Goal: Transaction & Acquisition: Obtain resource

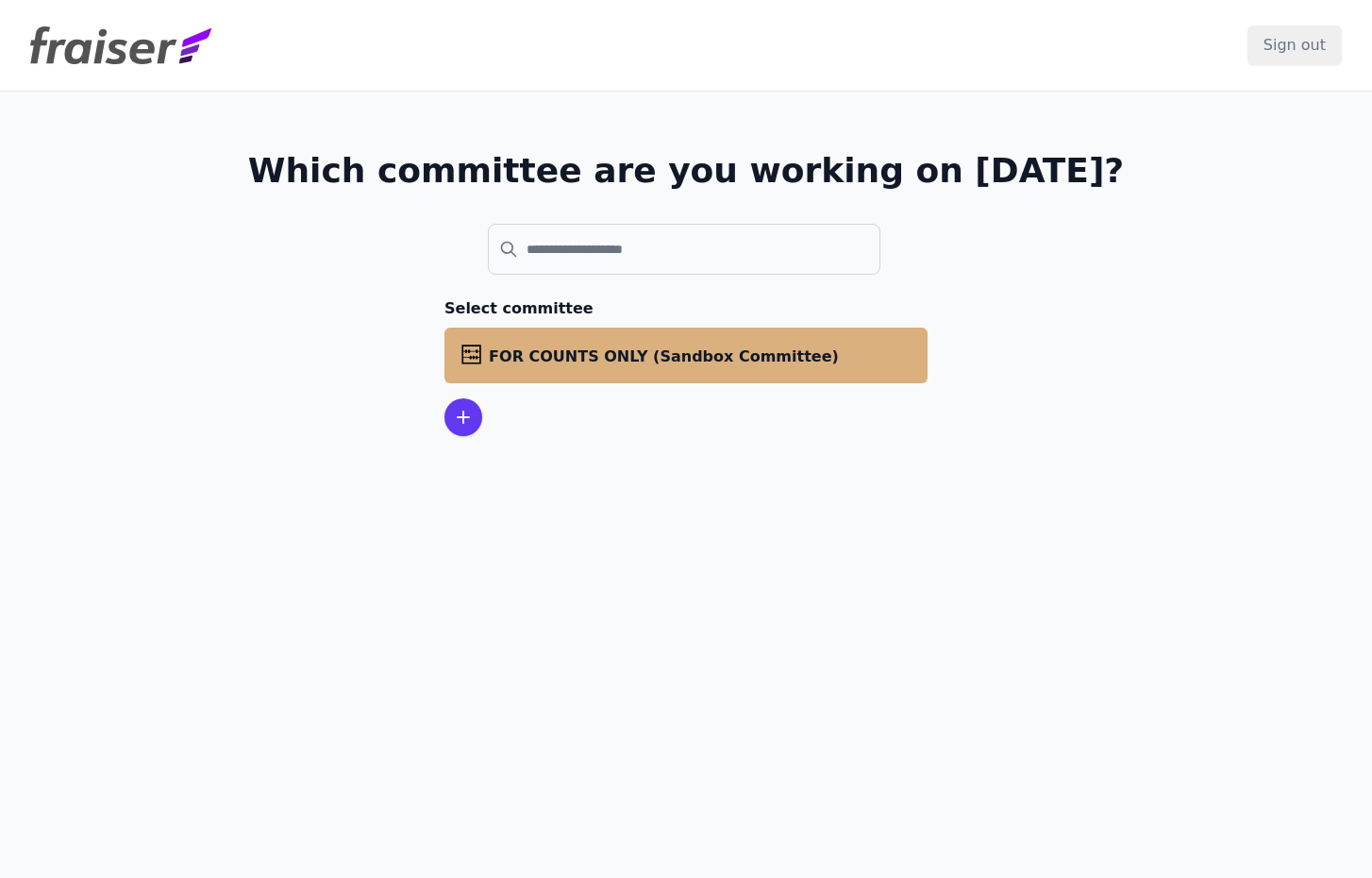
click at [578, 358] on span "FOR COUNTS ONLY (Sandbox Committee)" at bounding box center [663, 356] width 350 height 18
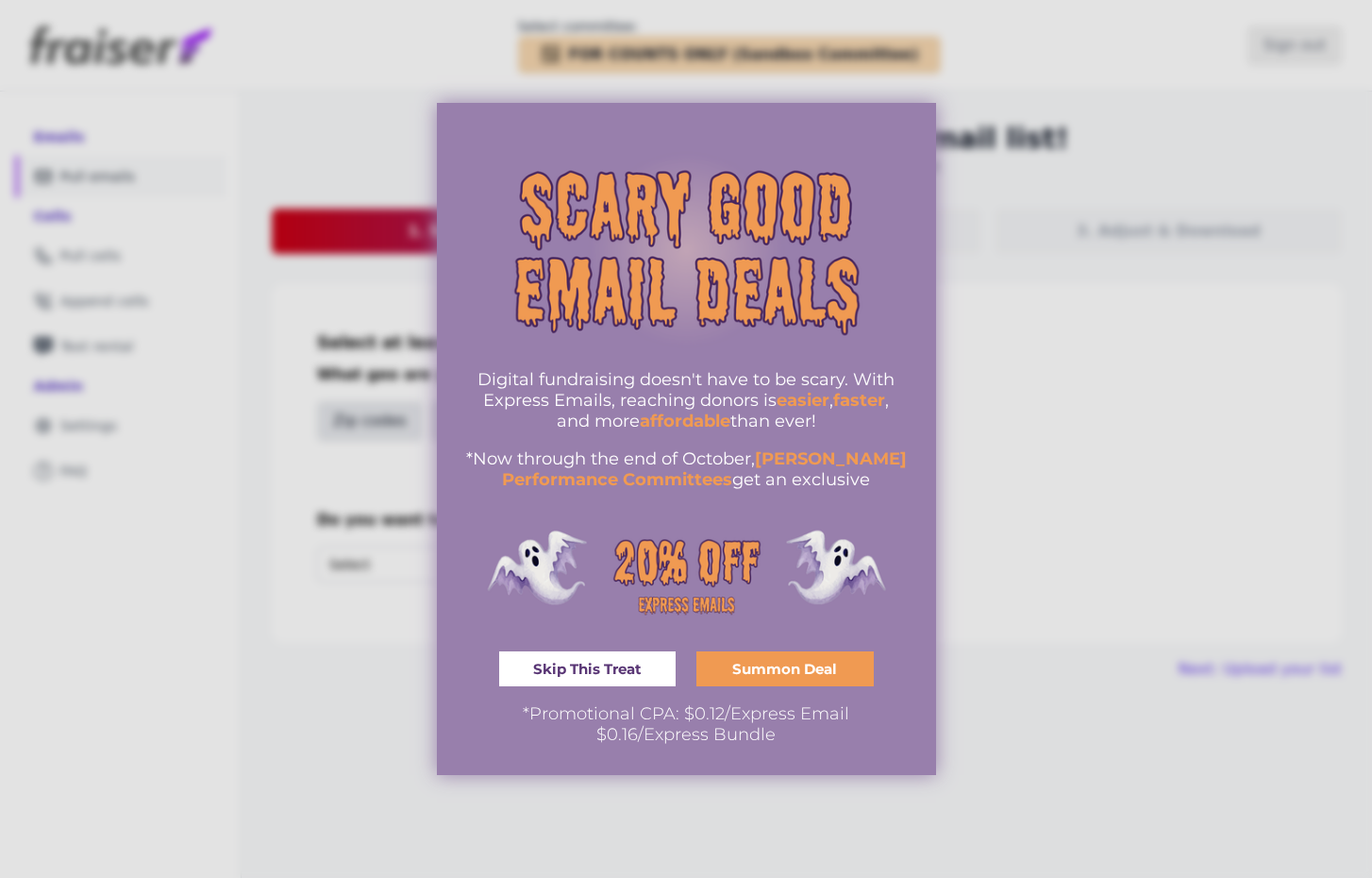
click at [644, 674] on link "Skip This Treat" at bounding box center [588, 669] width 177 height 35
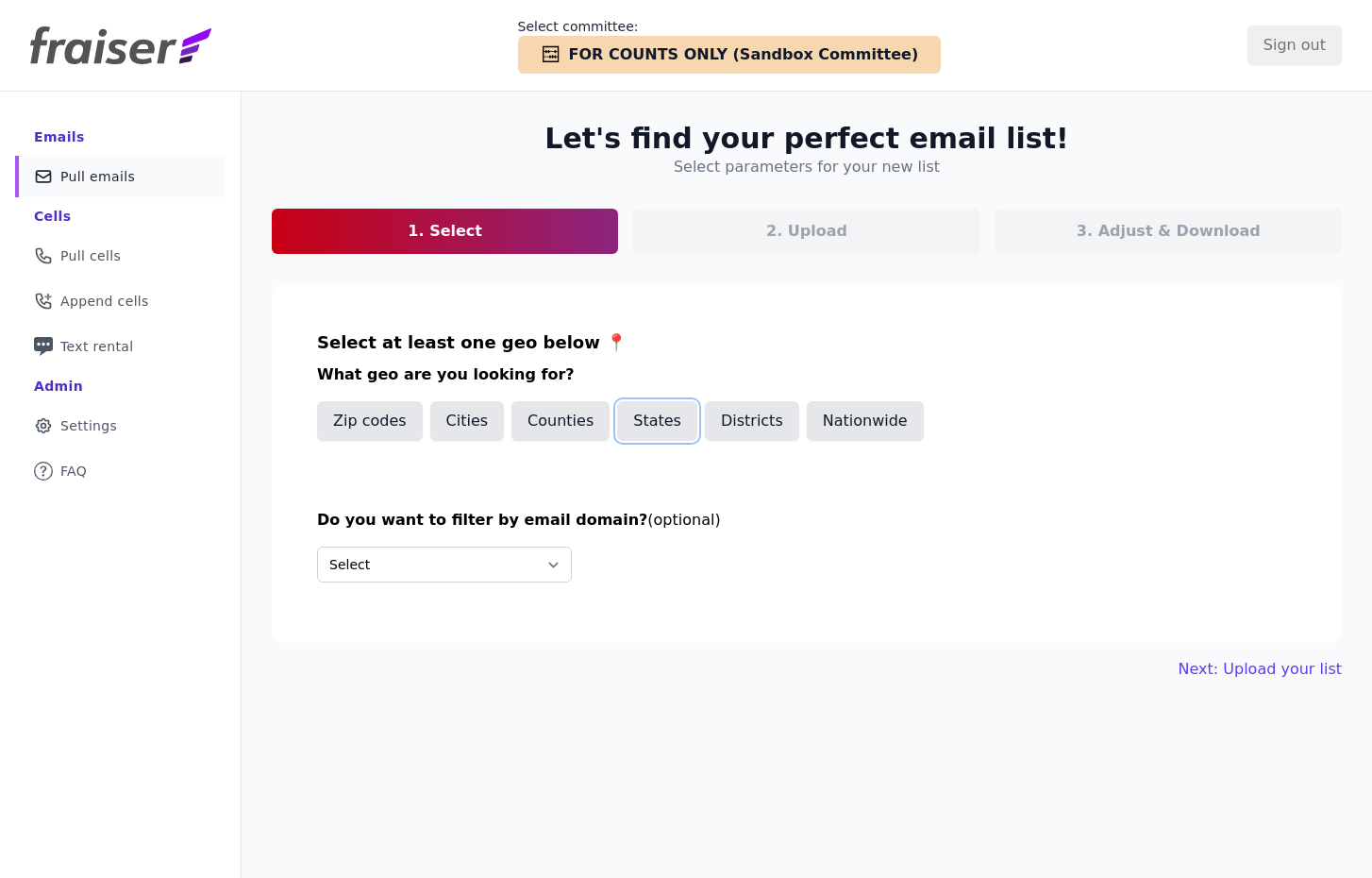
click at [666, 423] on button "States" at bounding box center [657, 421] width 80 height 40
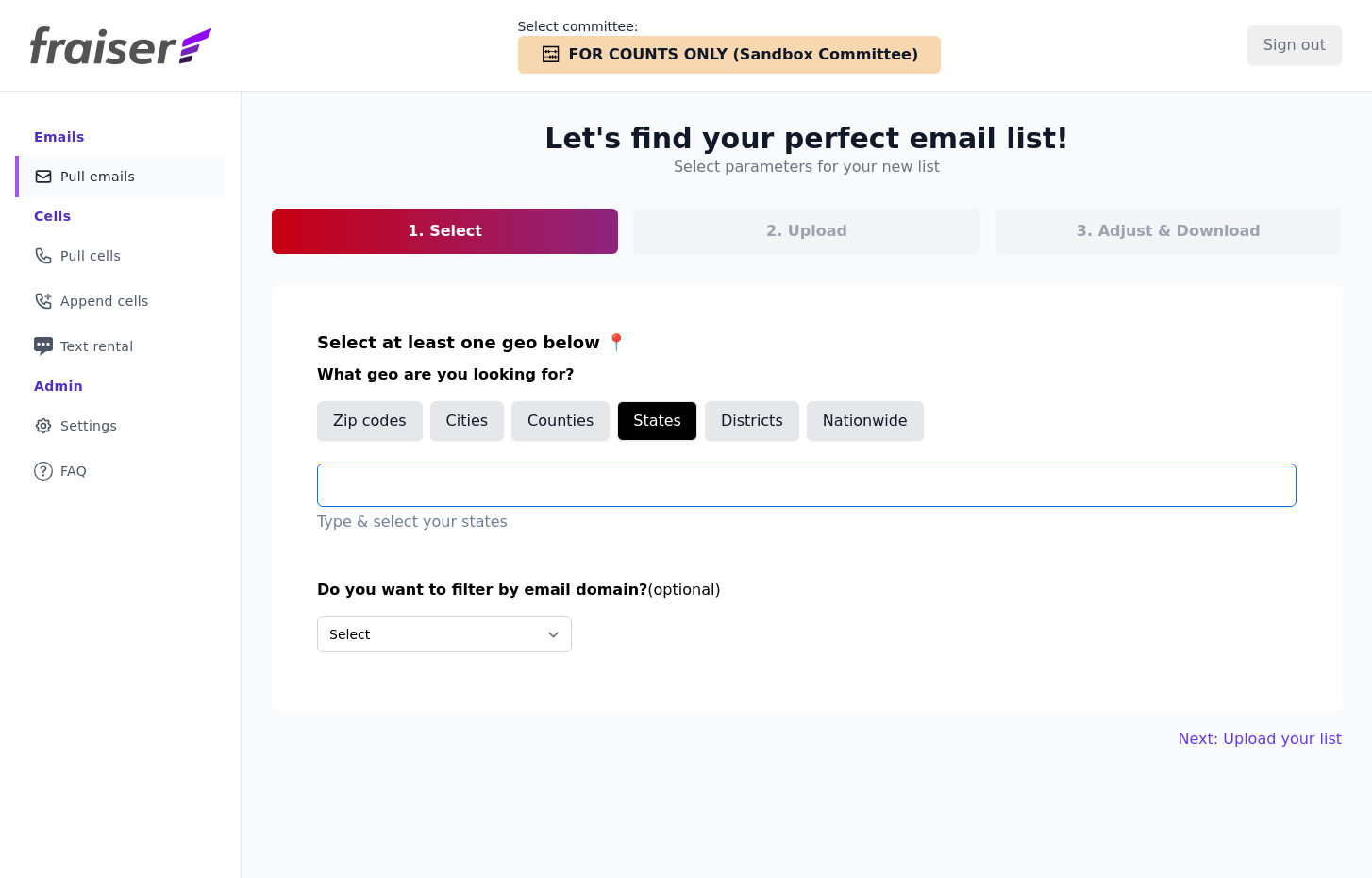
click at [552, 491] on input "text" at bounding box center [814, 486] width 963 height 23
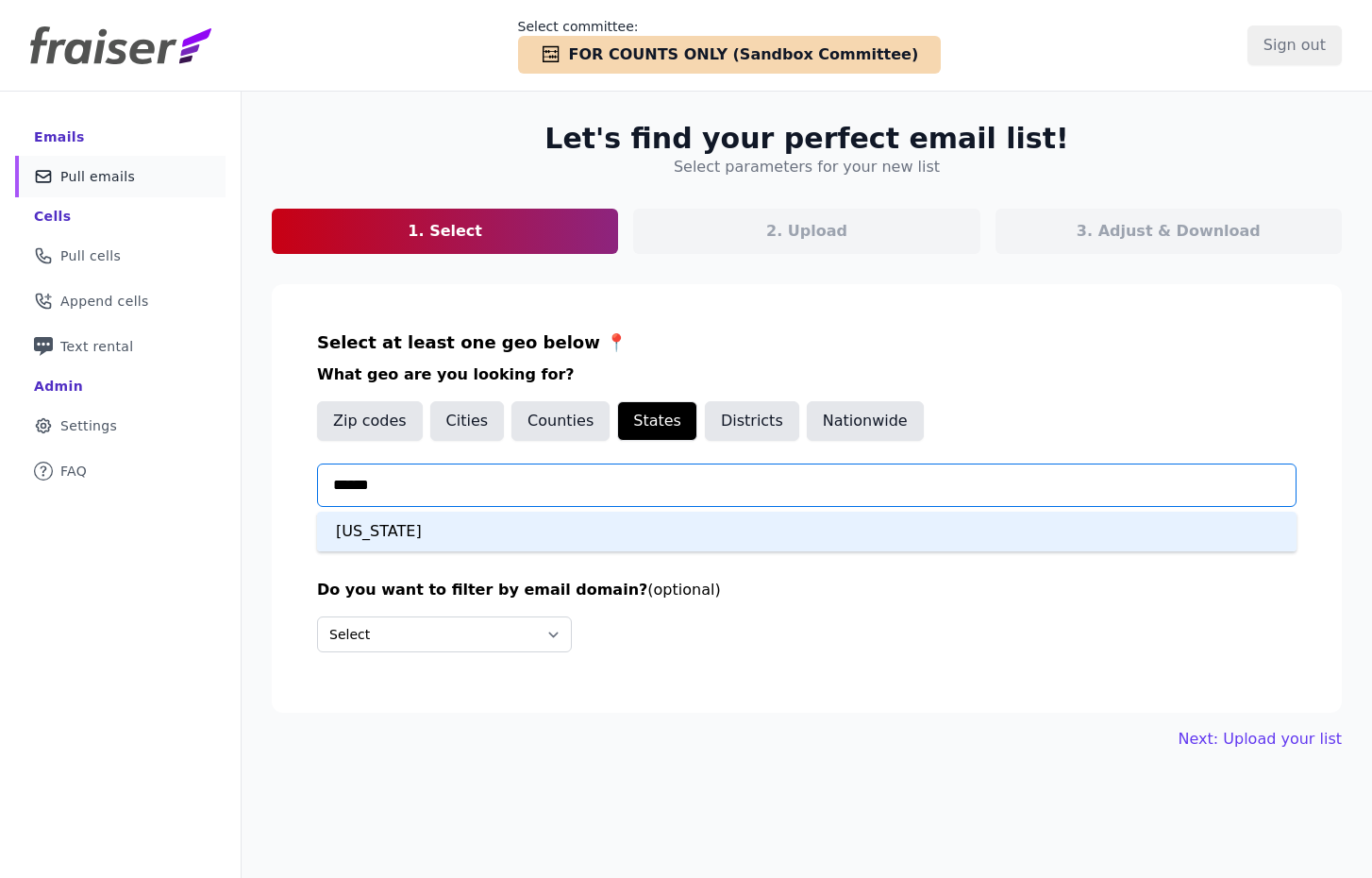
type input "*******"
click at [487, 523] on div "[US_STATE]" at bounding box center [806, 532] width 980 height 40
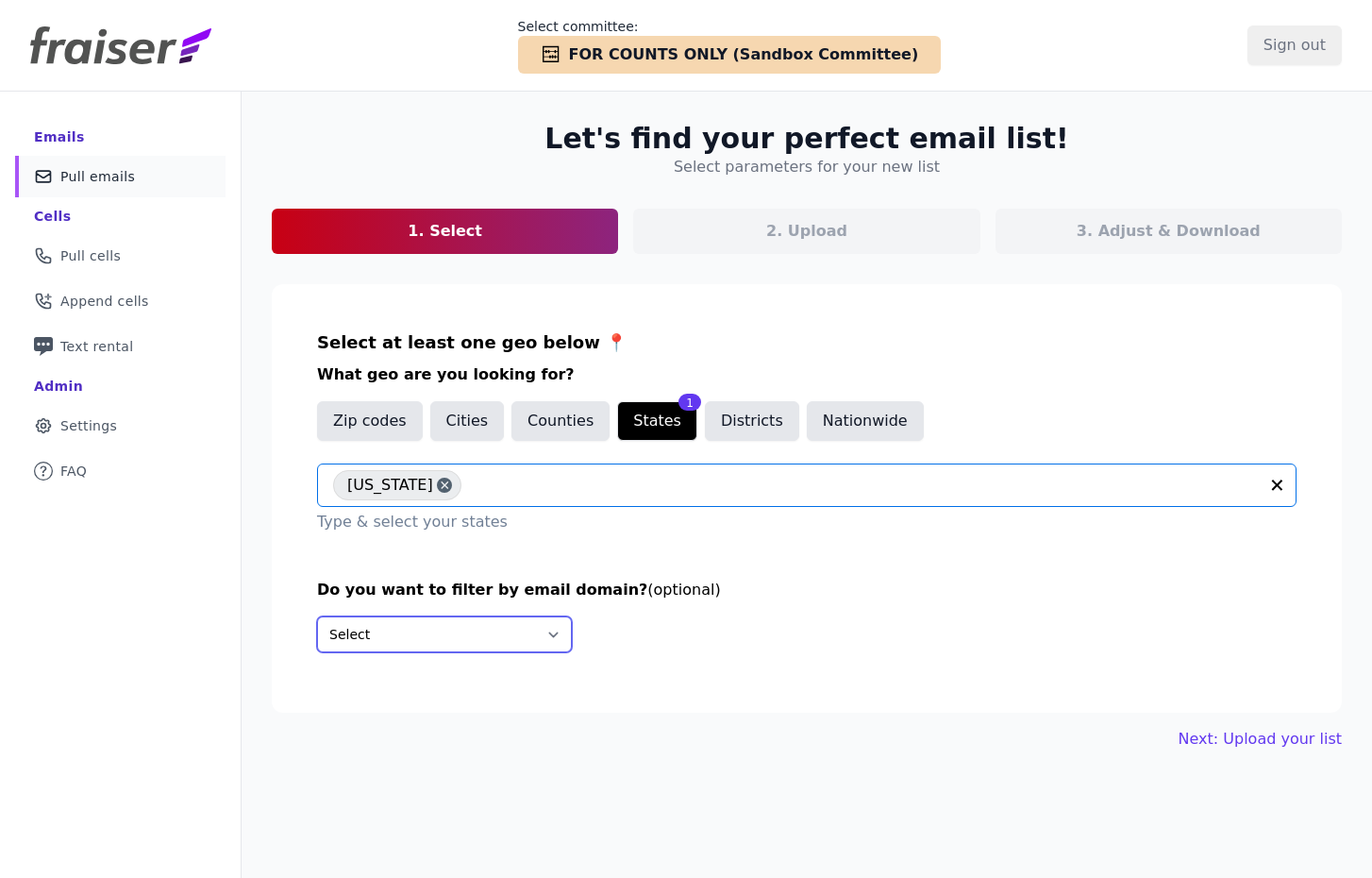
click at [477, 623] on select "Select Include only these domains Include none of these domains" at bounding box center [444, 635] width 255 height 36
click at [317, 617] on select "Select Include only these domains Include none of these domains" at bounding box center [444, 635] width 255 height 36
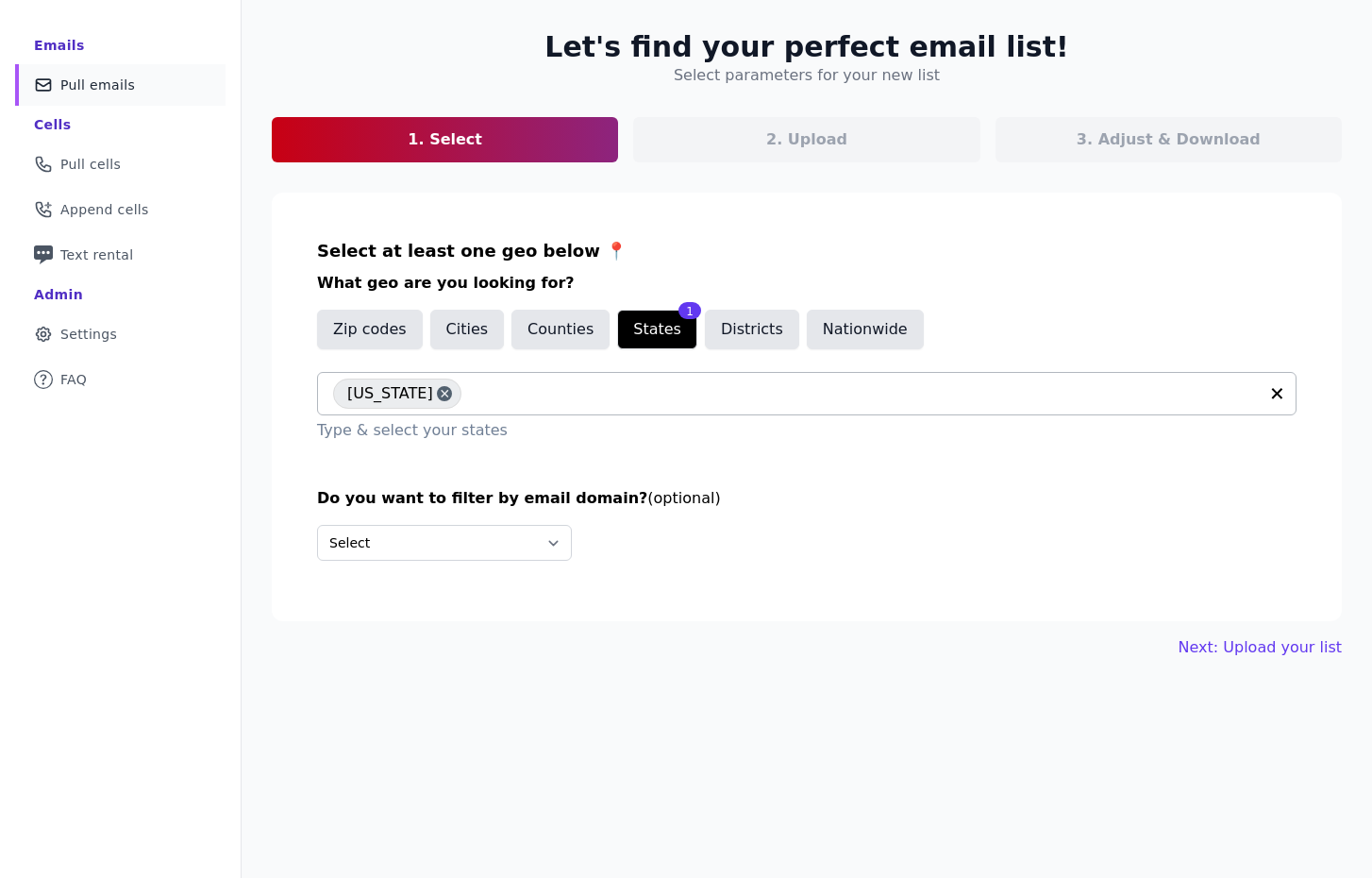
click at [750, 245] on div "Select at least one geo below 📍 What geo are you looking for? Zip codes Cities …" at bounding box center [806, 340] width 980 height 204
click at [1247, 654] on link "Next: Upload your list" at bounding box center [1260, 648] width 163 height 23
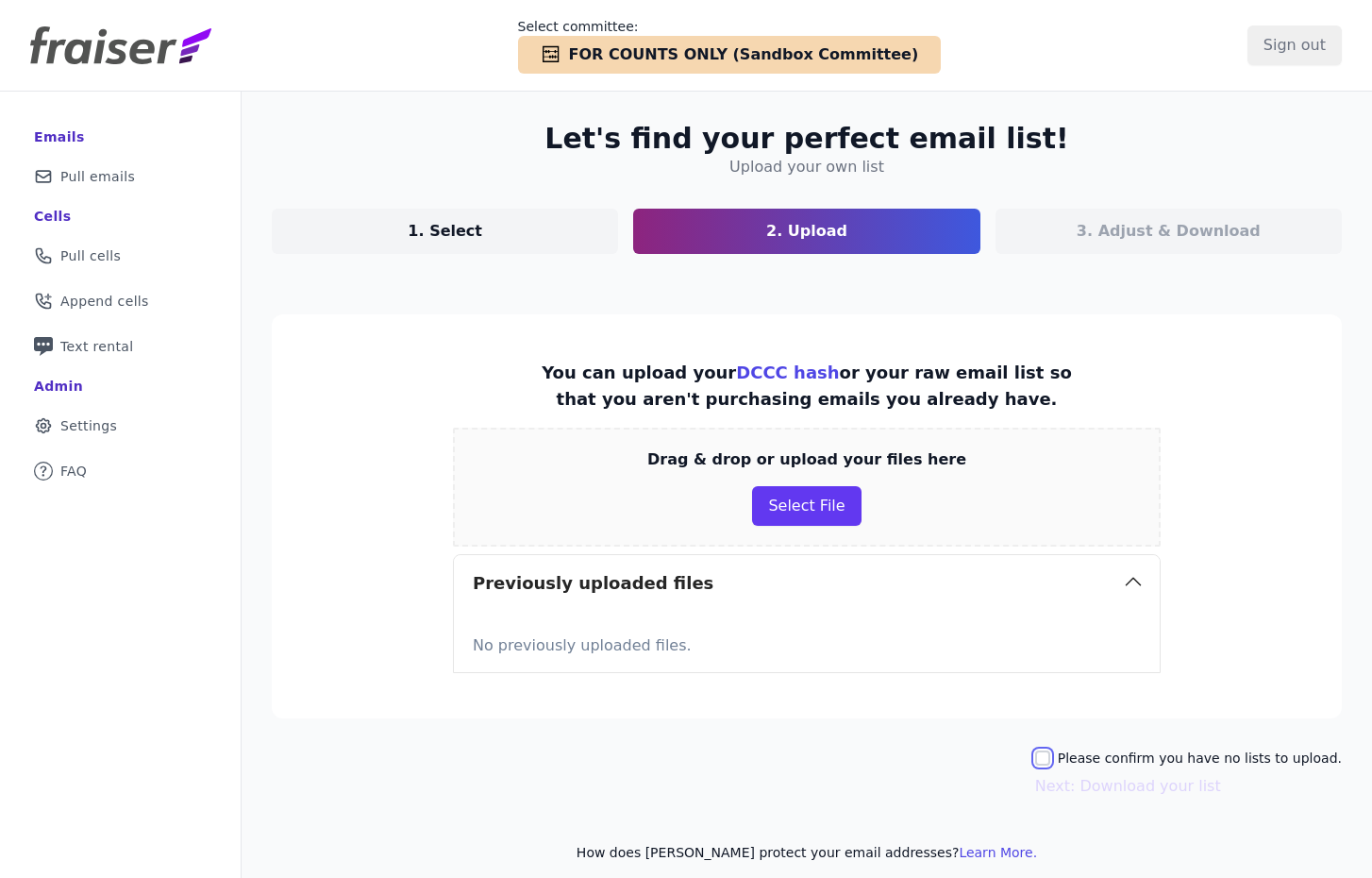
click at [1050, 752] on input "Please confirm you have no lists to upload." at bounding box center [1043, 759] width 15 height 15
checkbox input "true"
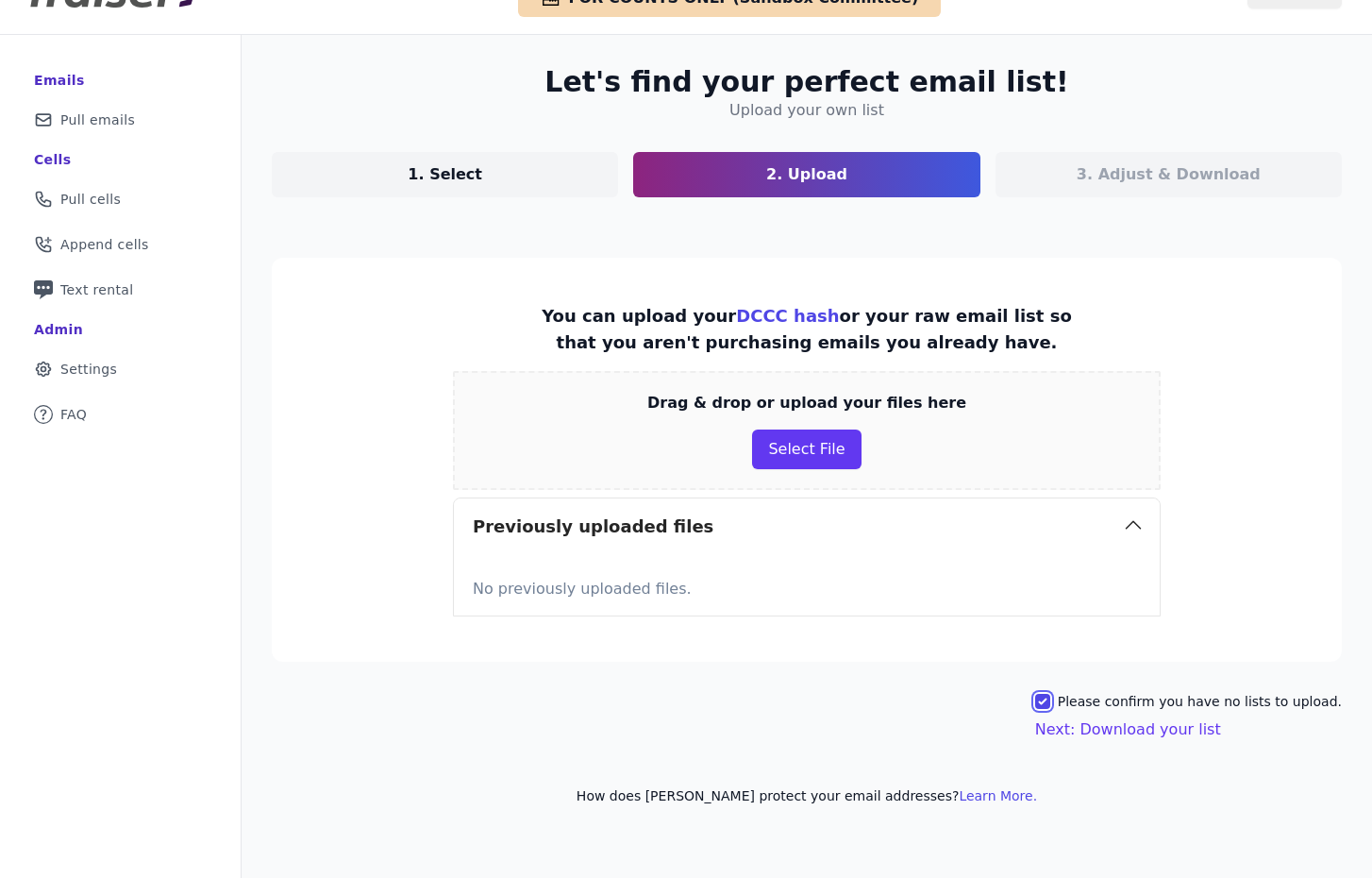
scroll to position [92, 0]
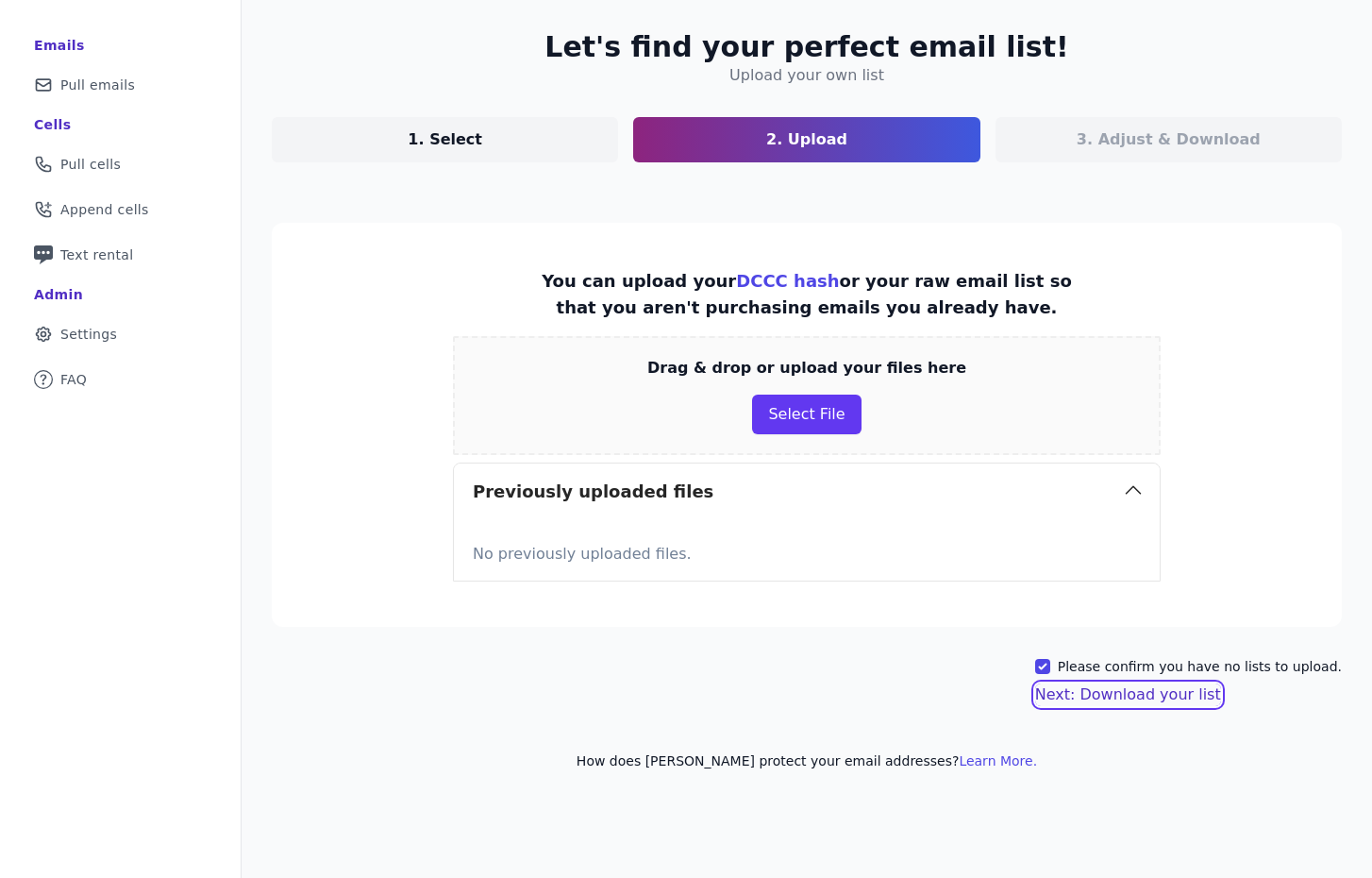
click at [1165, 700] on button "Next: Download your list" at bounding box center [1128, 695] width 186 height 23
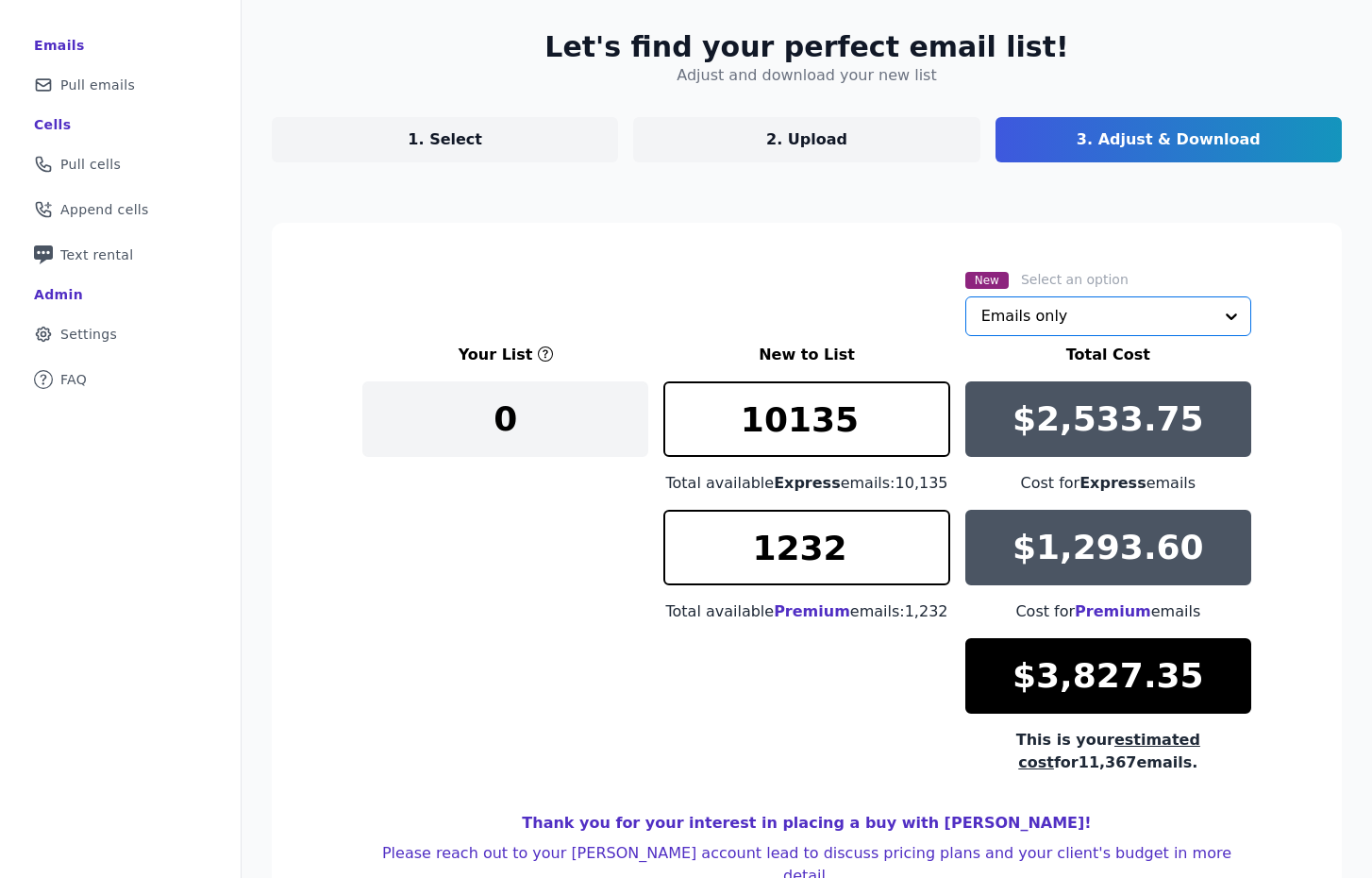
click at [1191, 316] on input "text" at bounding box center [1097, 317] width 231 height 38
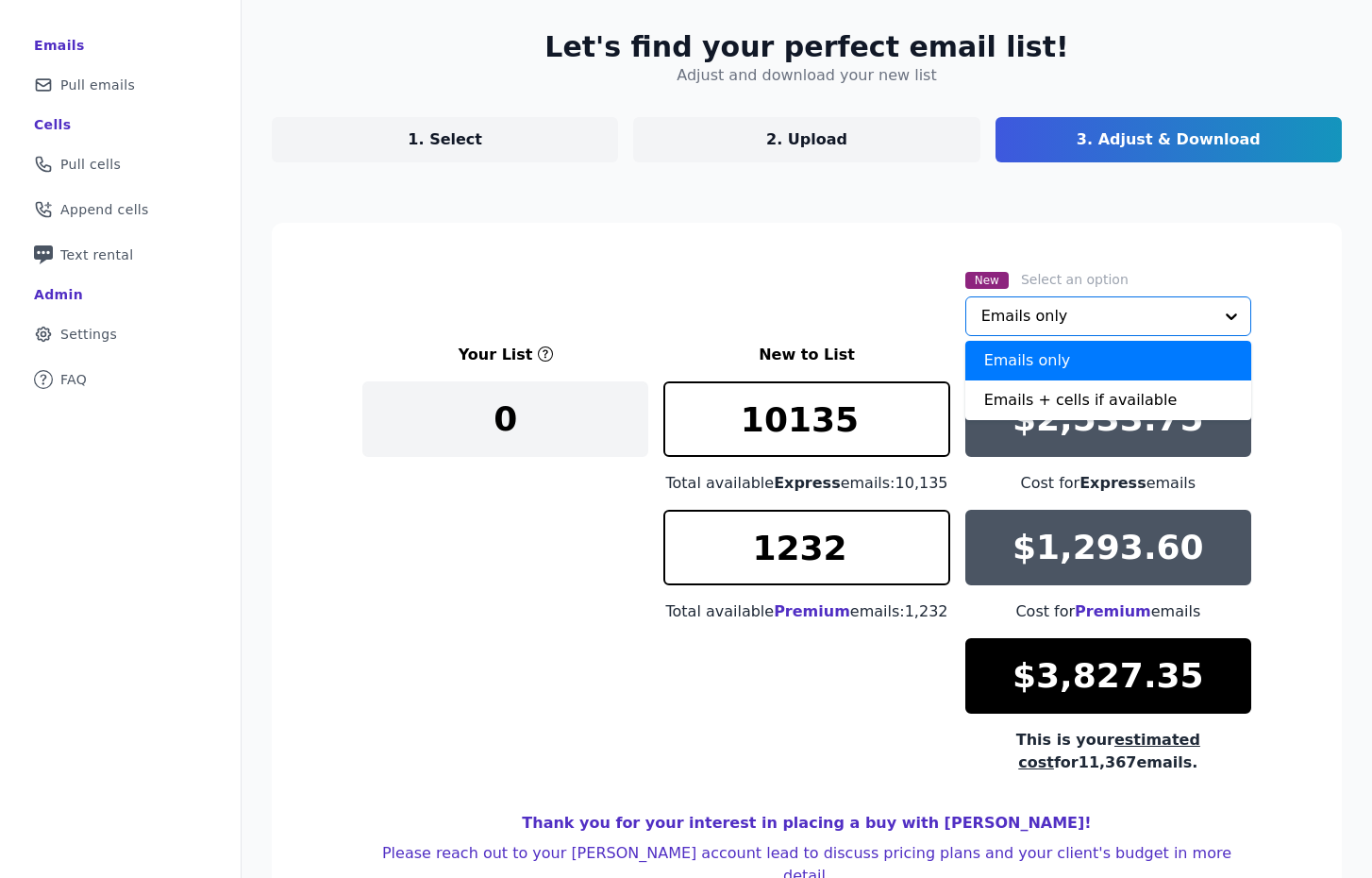
click at [1088, 308] on input "text" at bounding box center [1097, 317] width 231 height 38
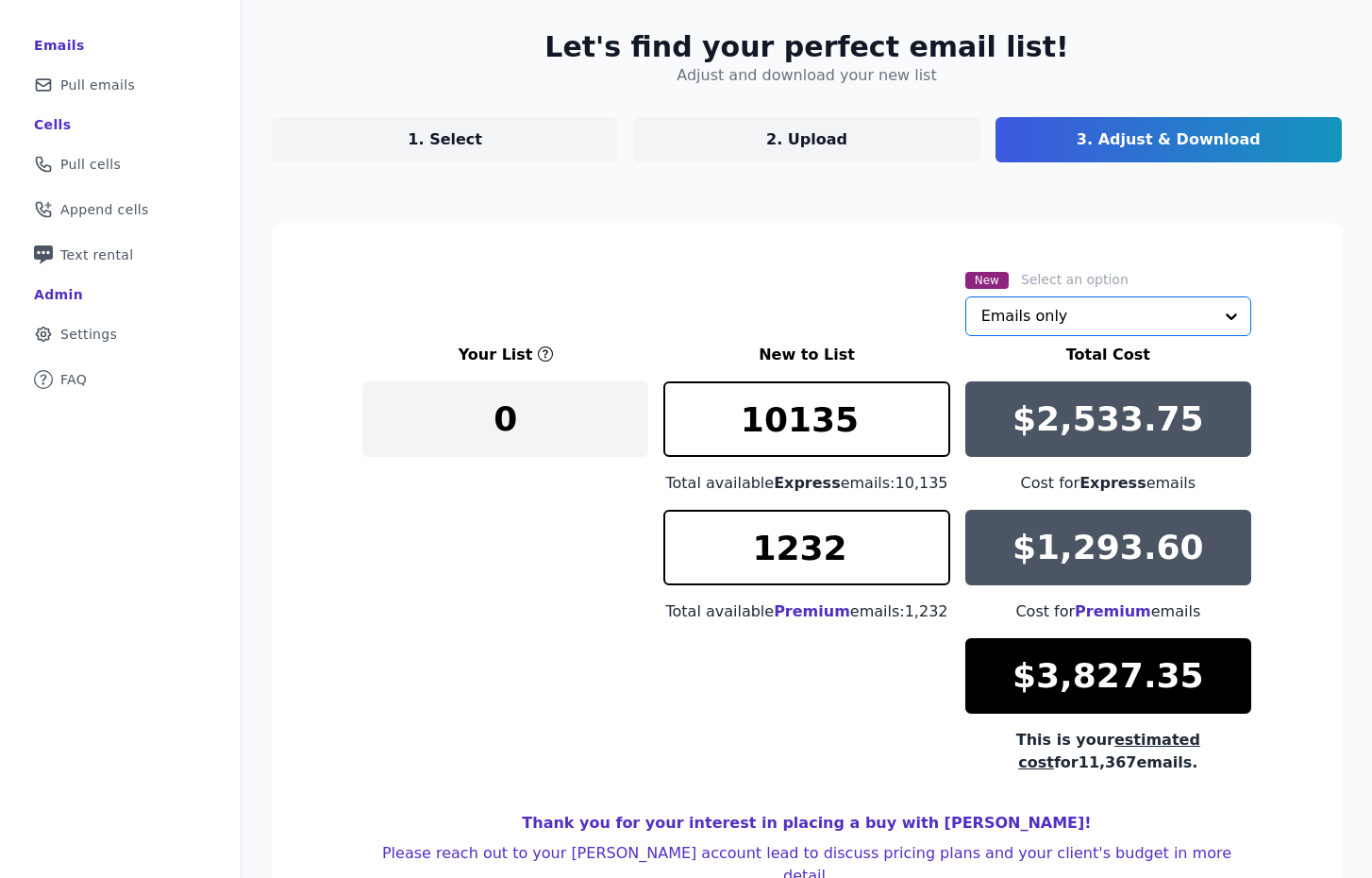
click at [1046, 312] on input "text" at bounding box center [1097, 317] width 231 height 38
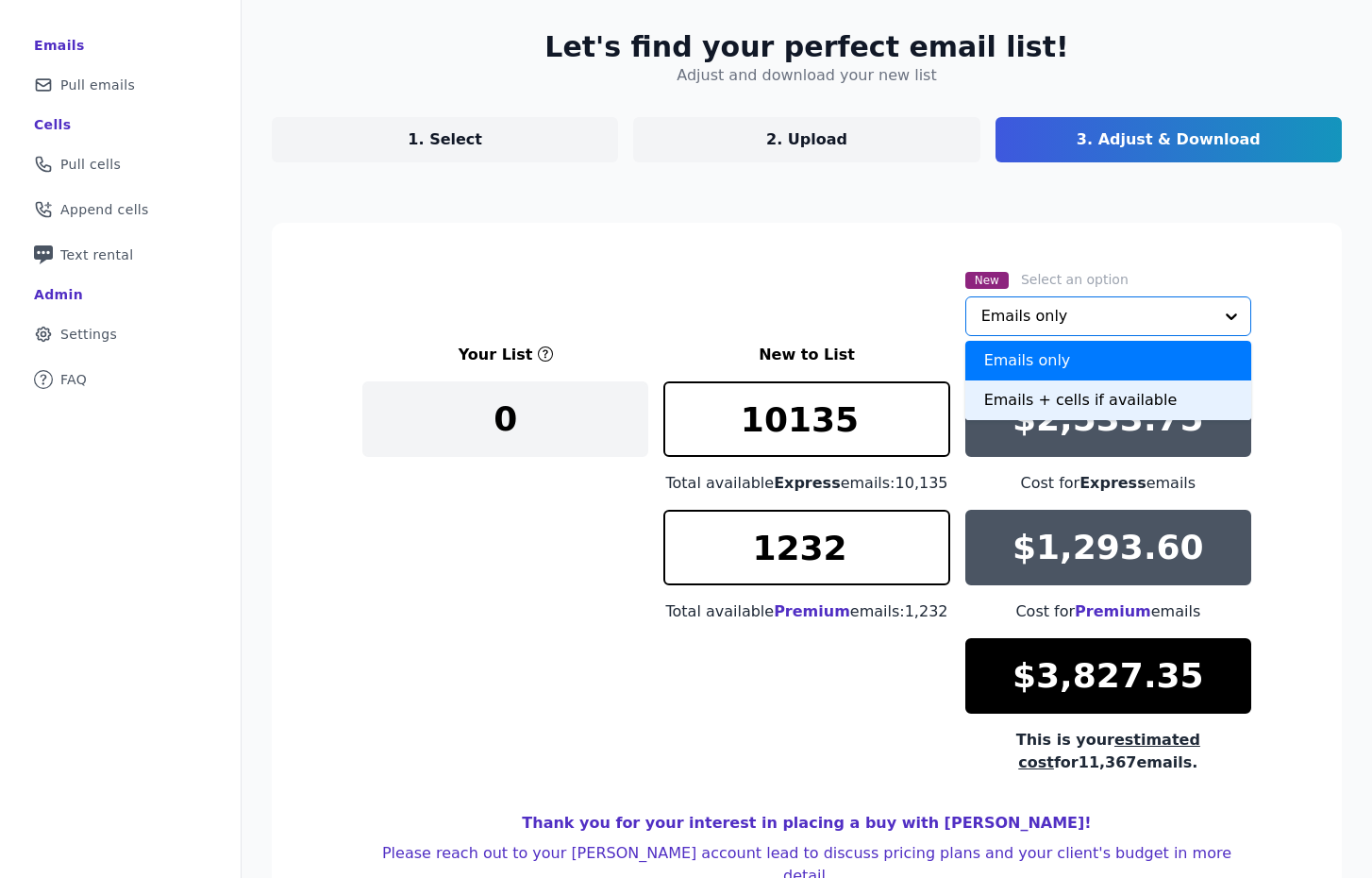
click at [1034, 402] on div "Emails + cells if available" at bounding box center [1109, 401] width 286 height 40
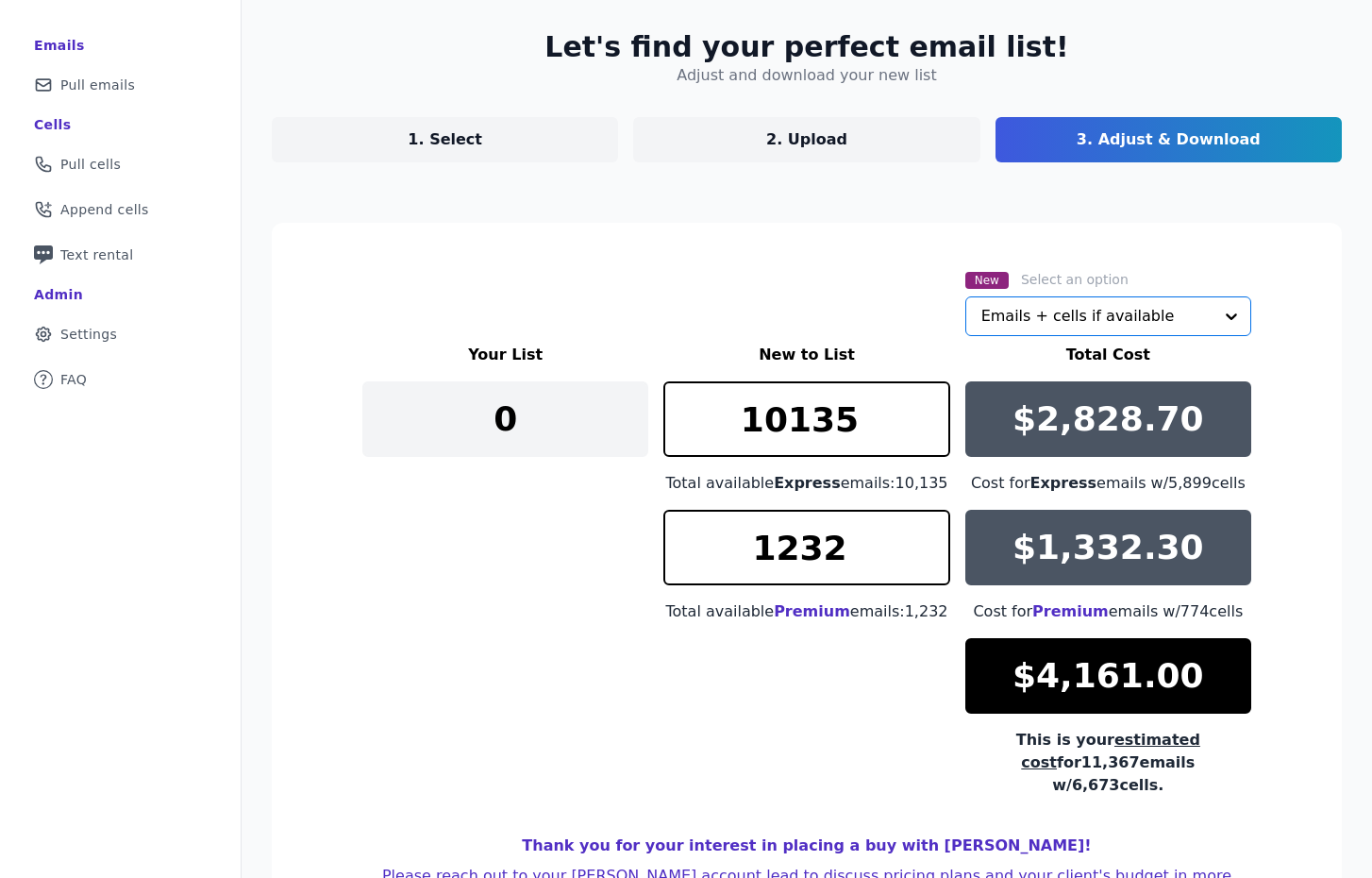
click at [830, 263] on section "New Select an option Option Emails + cells if available, selected. Select is fo…" at bounding box center [807, 593] width 1071 height 741
